Goal: Transaction & Acquisition: Obtain resource

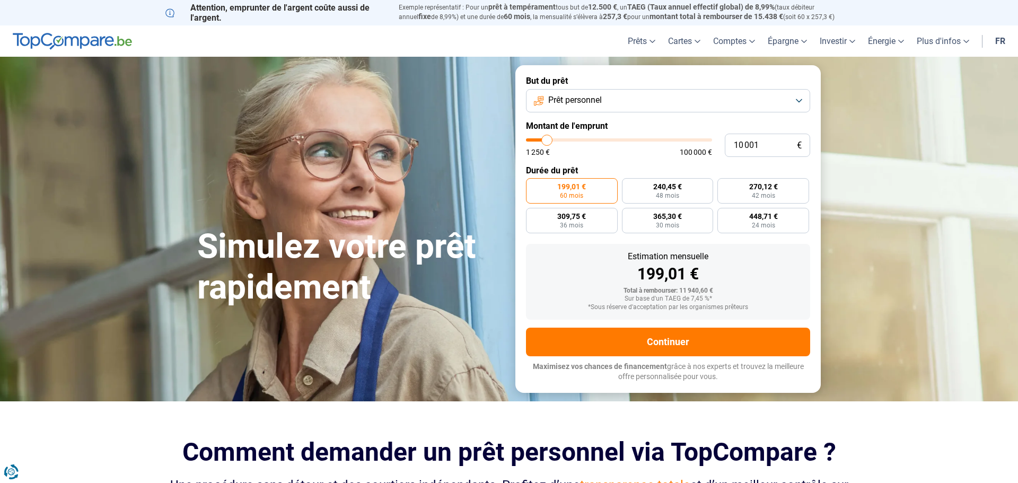
type input "8 250"
type input "8250"
type input "7 500"
type input "7500"
type input "7 000"
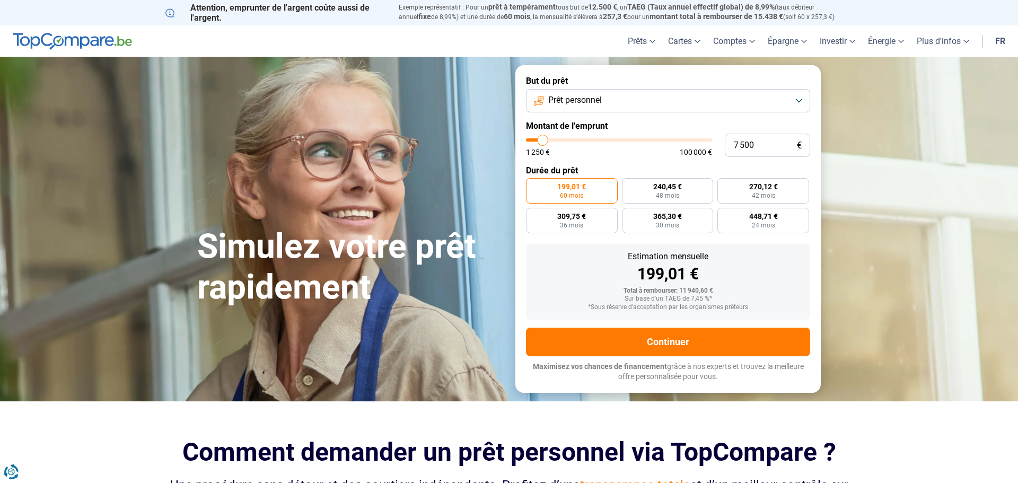
type input "7000"
type input "6 500"
type input "6500"
type input "6 000"
type input "6000"
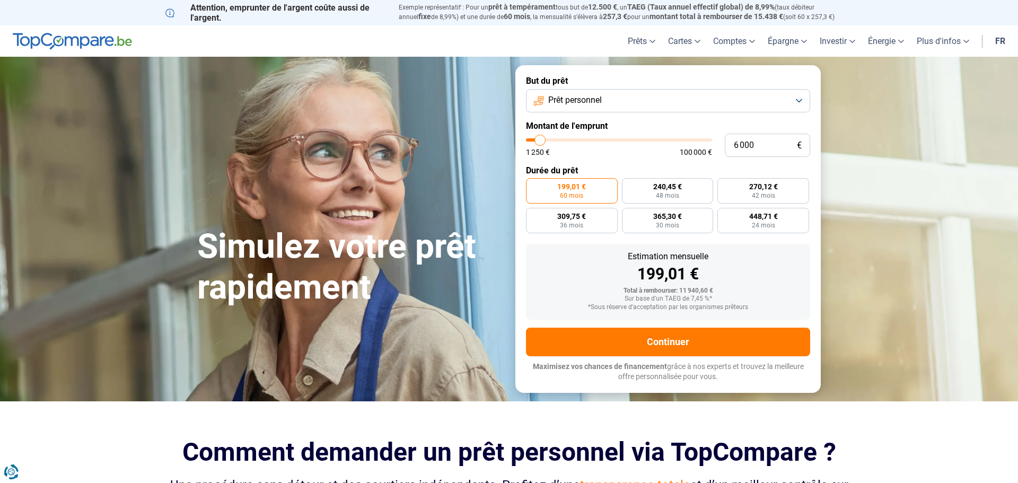
type input "5 250"
type input "5250"
type input "4 250"
type input "4250"
type input "3 750"
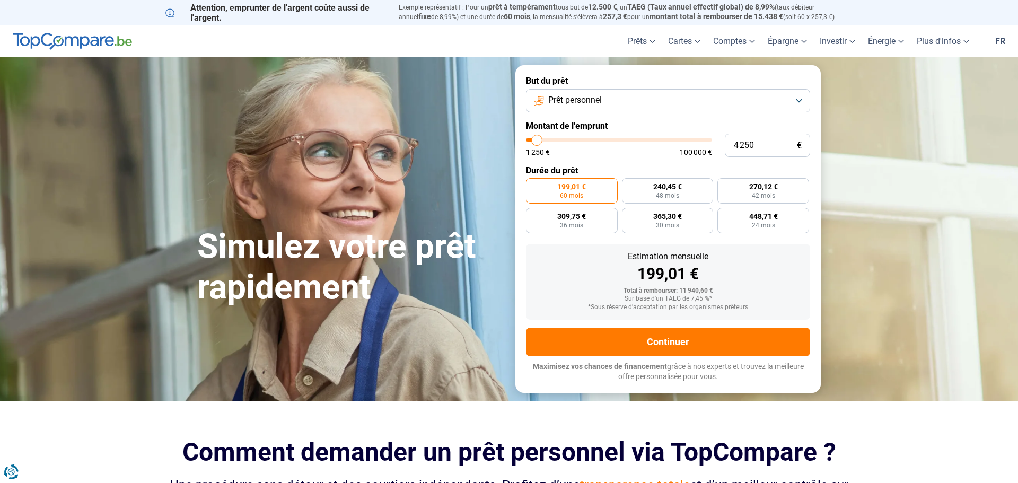
type input "3750"
type input "3 500"
type input "3500"
type input "3 250"
type input "3250"
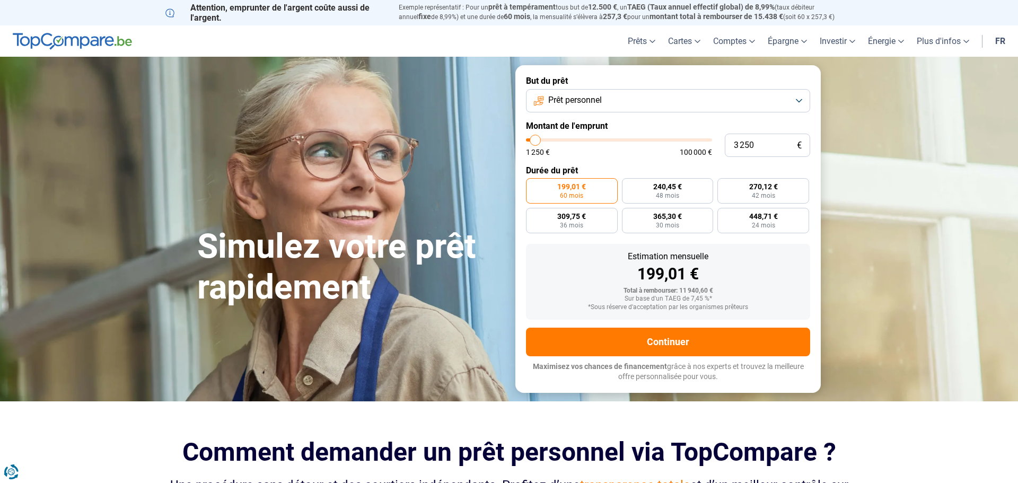
type input "3 000"
type input "3000"
type input "2 500"
type input "2500"
type input "2 000"
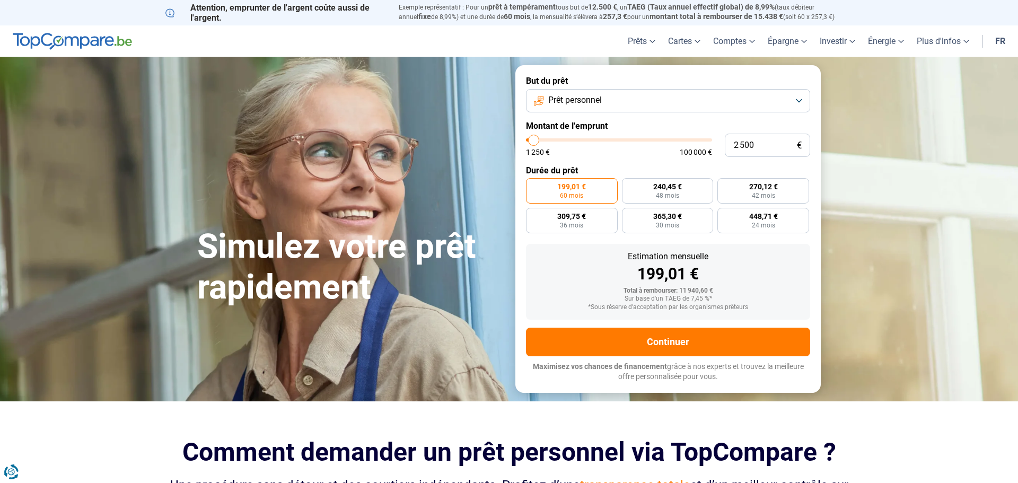
type input "2000"
type input "1 250"
drag, startPoint x: 545, startPoint y: 142, endPoint x: 514, endPoint y: 140, distance: 30.8
type input "1250"
click at [526, 140] on input "range" at bounding box center [619, 139] width 186 height 3
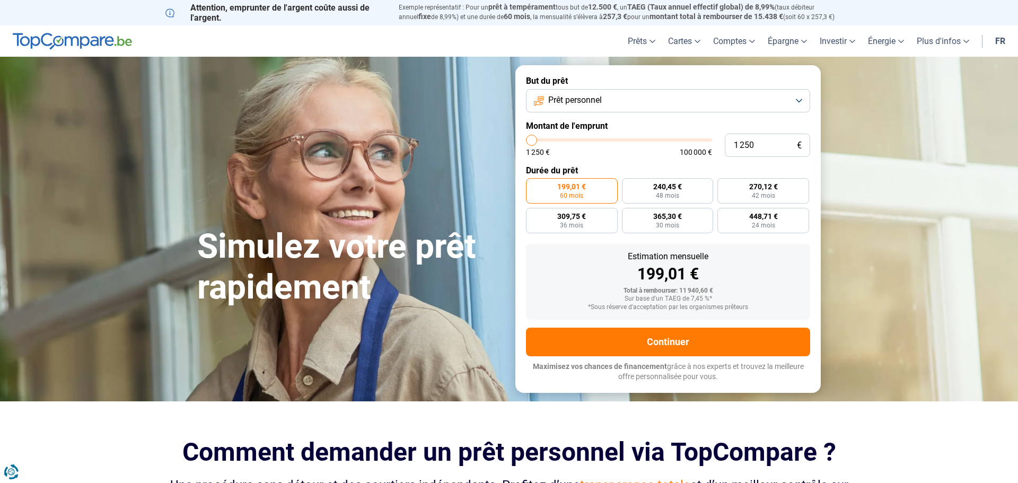
radio input "true"
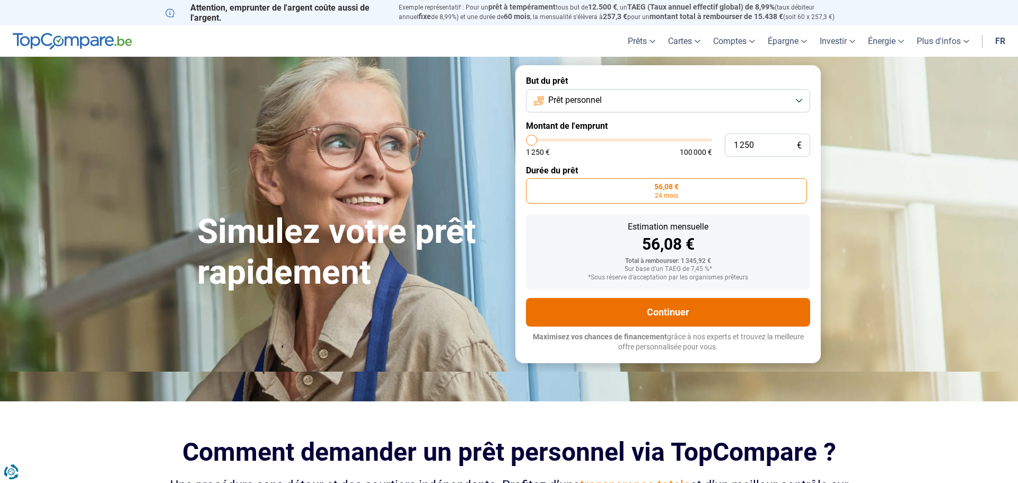
click at [653, 313] on button "Continuer" at bounding box center [668, 312] width 284 height 29
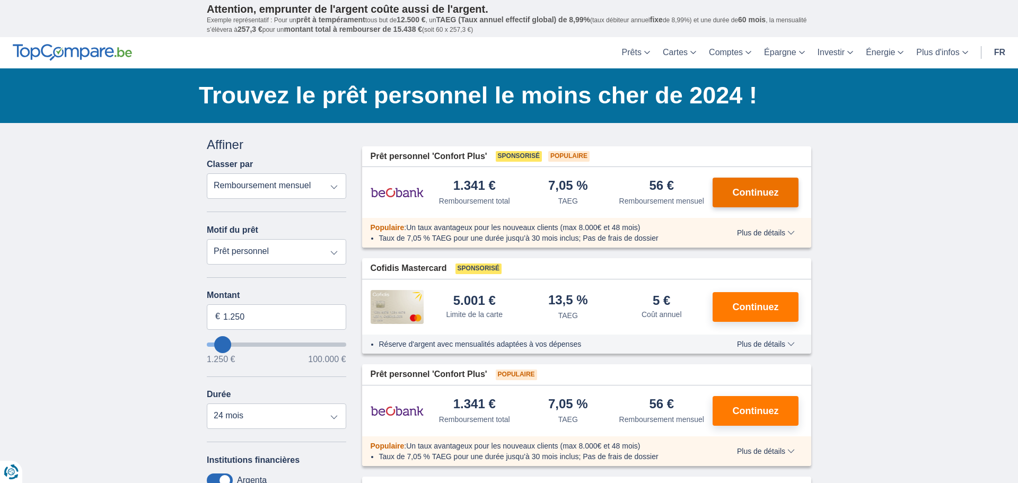
click at [745, 191] on span "Continuez" at bounding box center [755, 193] width 46 height 10
